Goal: Use online tool/utility

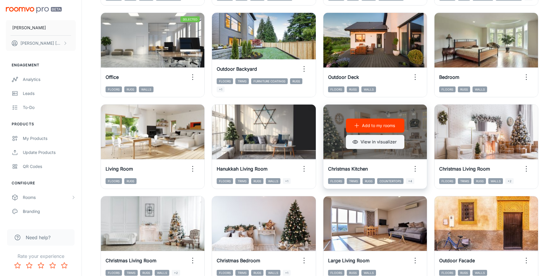
scroll to position [292, 0]
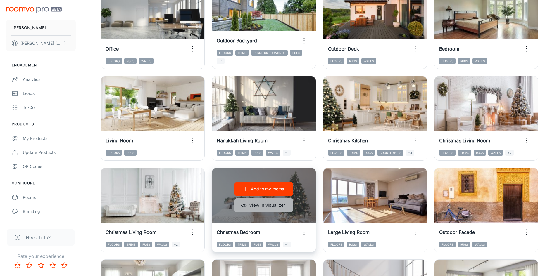
click at [264, 206] on button "View in visualizer" at bounding box center [263, 205] width 58 height 14
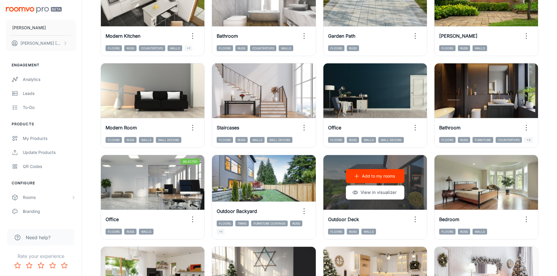
scroll to position [117, 0]
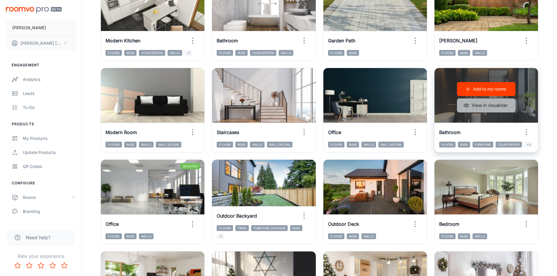
click at [487, 111] on button "View in visualizer" at bounding box center [486, 105] width 58 height 14
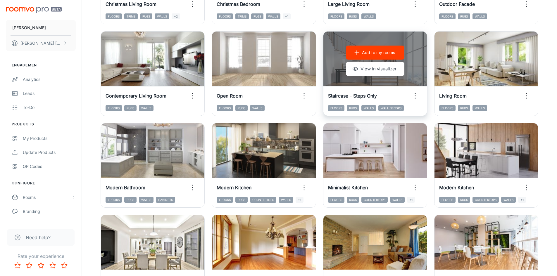
scroll to position [593, 0]
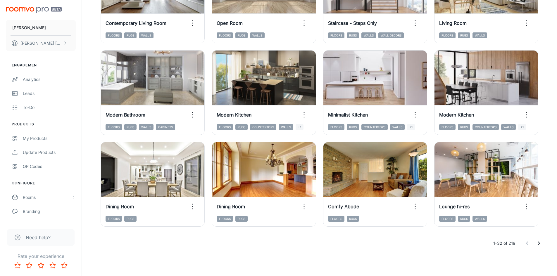
click at [542, 246] on icon "Go to next page" at bounding box center [538, 243] width 7 height 7
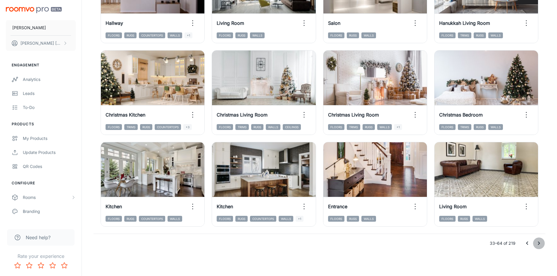
click at [540, 244] on icon "Go to next page" at bounding box center [538, 243] width 7 height 7
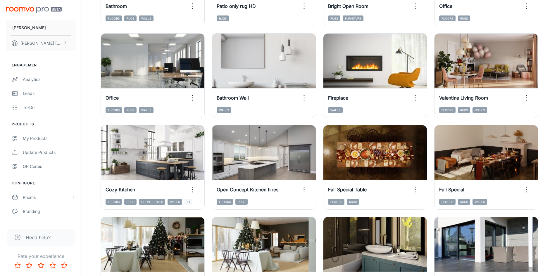
scroll to position [242, 0]
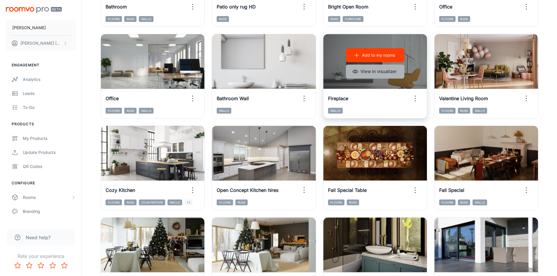
click at [379, 77] on button "View in visualizer" at bounding box center [375, 72] width 58 height 14
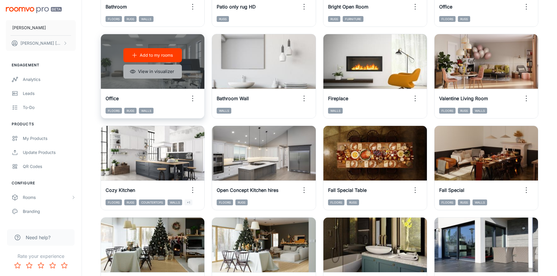
click at [155, 73] on button "View in visualizer" at bounding box center [152, 72] width 58 height 14
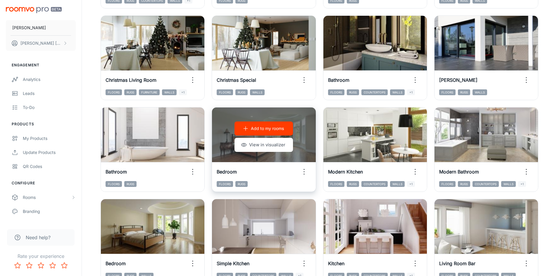
scroll to position [447, 0]
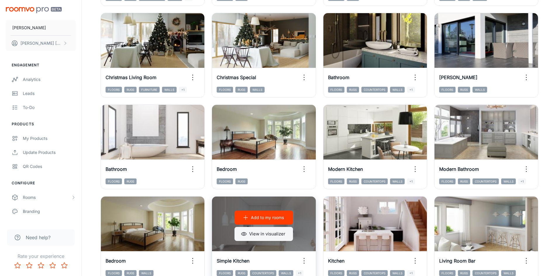
click at [279, 232] on button "View in visualizer" at bounding box center [263, 234] width 58 height 14
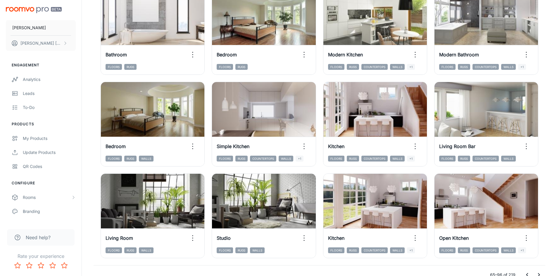
scroll to position [593, 0]
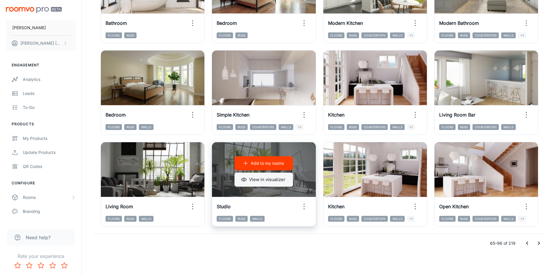
click at [257, 177] on button "View in visualizer" at bounding box center [263, 180] width 58 height 14
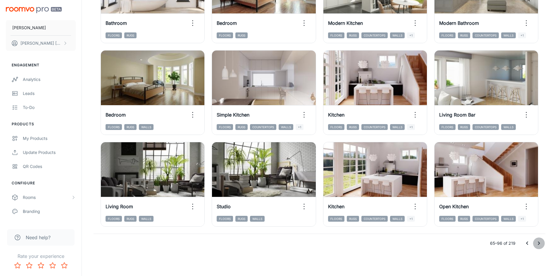
click at [538, 243] on icon "Go to next page" at bounding box center [538, 243] width 7 height 7
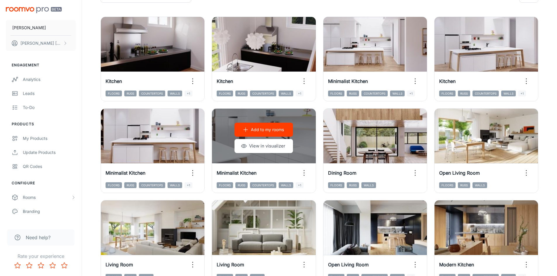
scroll to position [67, 0]
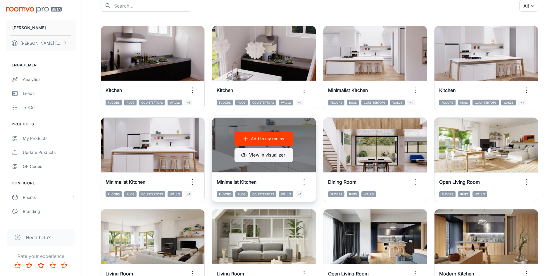
click at [272, 153] on button "View in visualizer" at bounding box center [263, 155] width 58 height 14
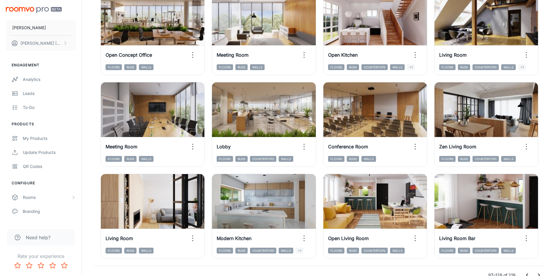
scroll to position [593, 0]
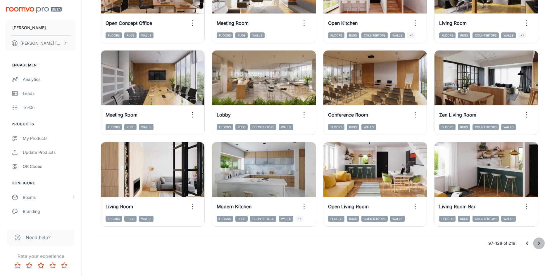
click at [536, 242] on icon "Go to next page" at bounding box center [538, 243] width 7 height 7
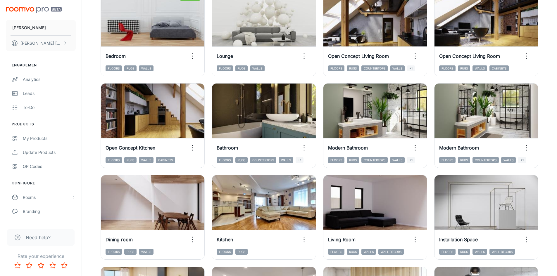
scroll to position [272, 0]
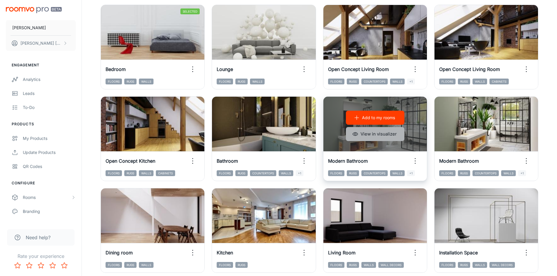
click at [381, 139] on button "View in visualizer" at bounding box center [375, 134] width 58 height 14
